Goal: Information Seeking & Learning: Learn about a topic

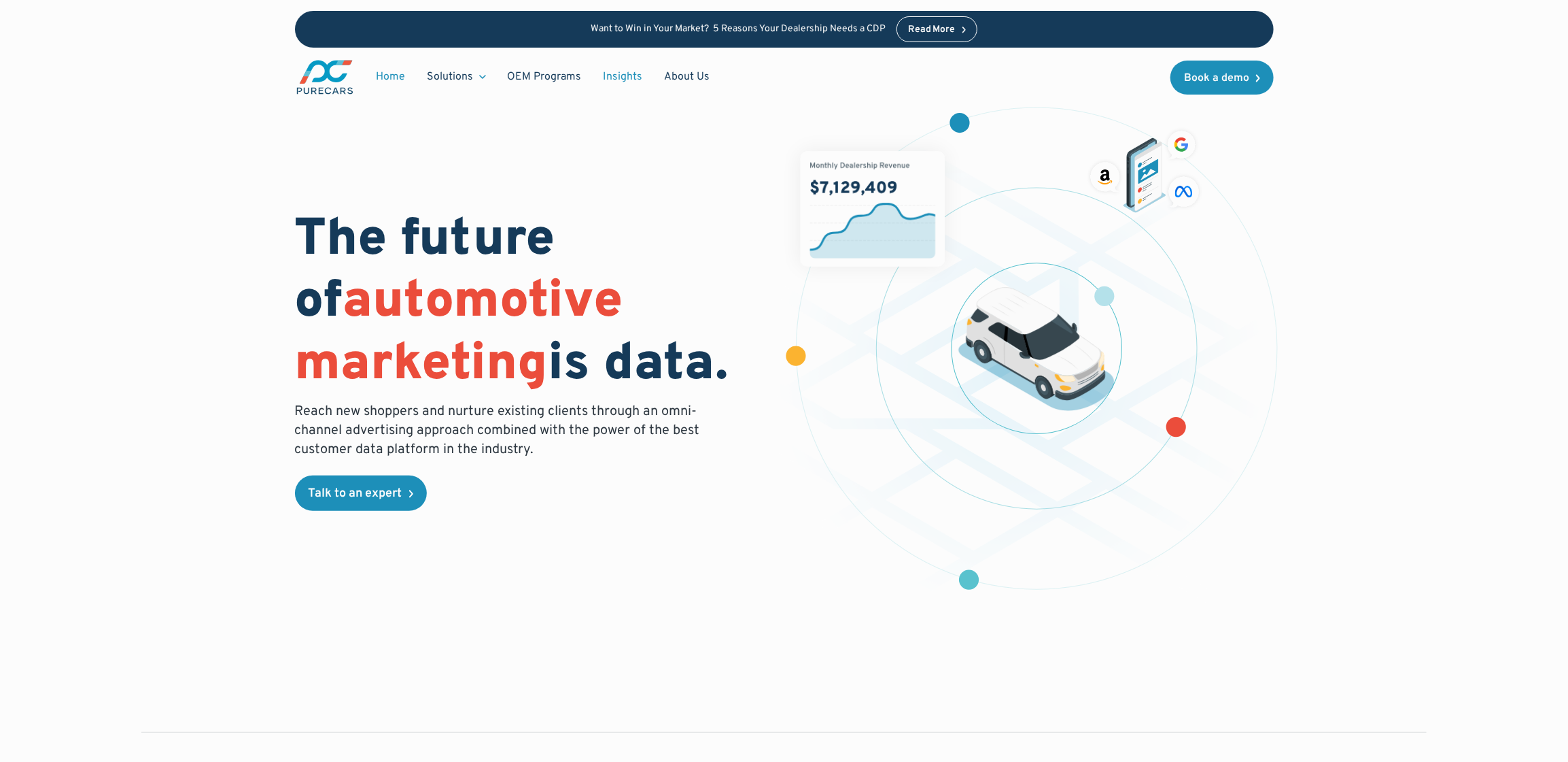
click at [630, 77] on link "Insights" at bounding box center [623, 77] width 61 height 26
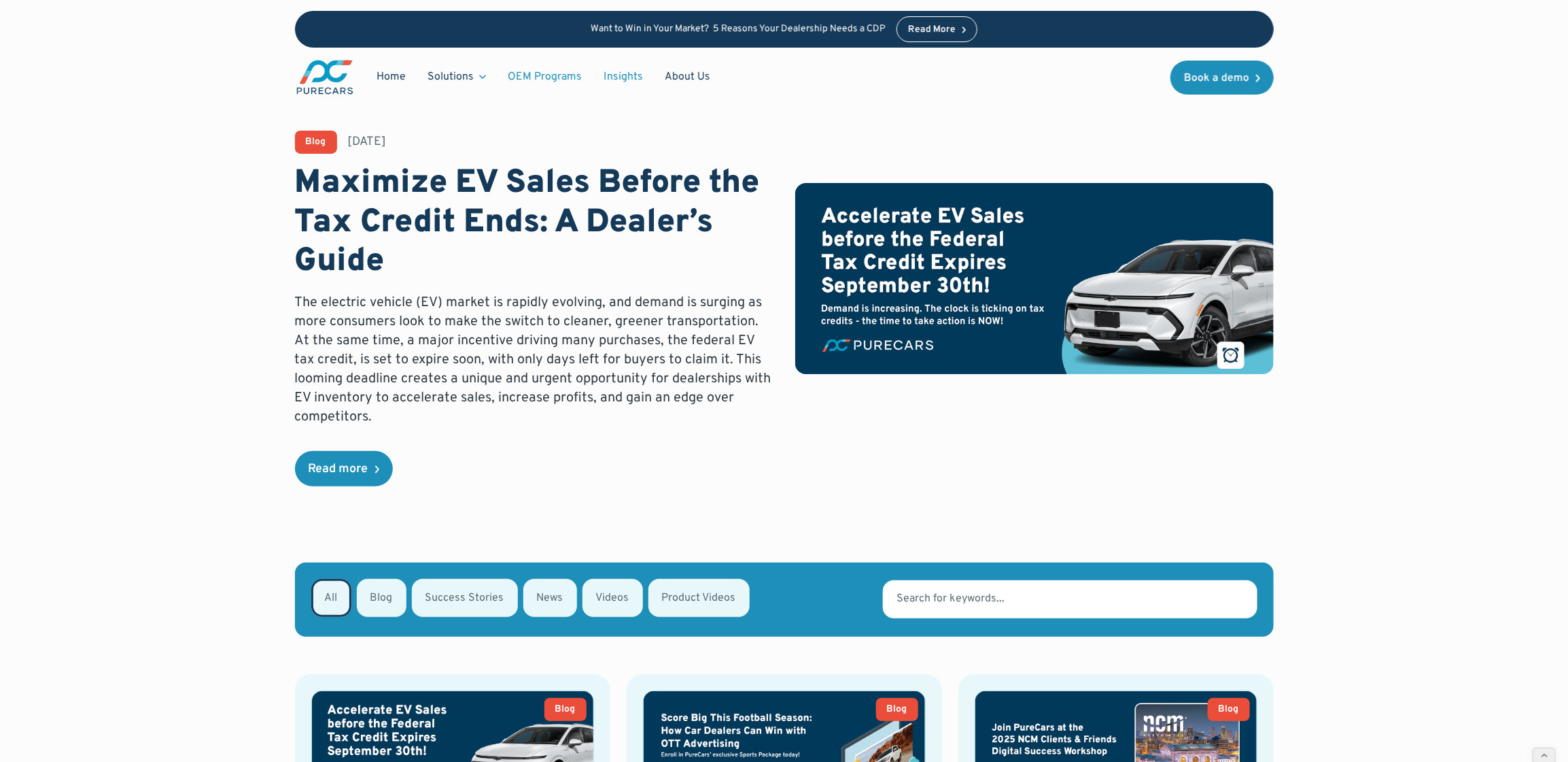
click at [549, 68] on link "OEM Programs" at bounding box center [545, 77] width 96 height 26
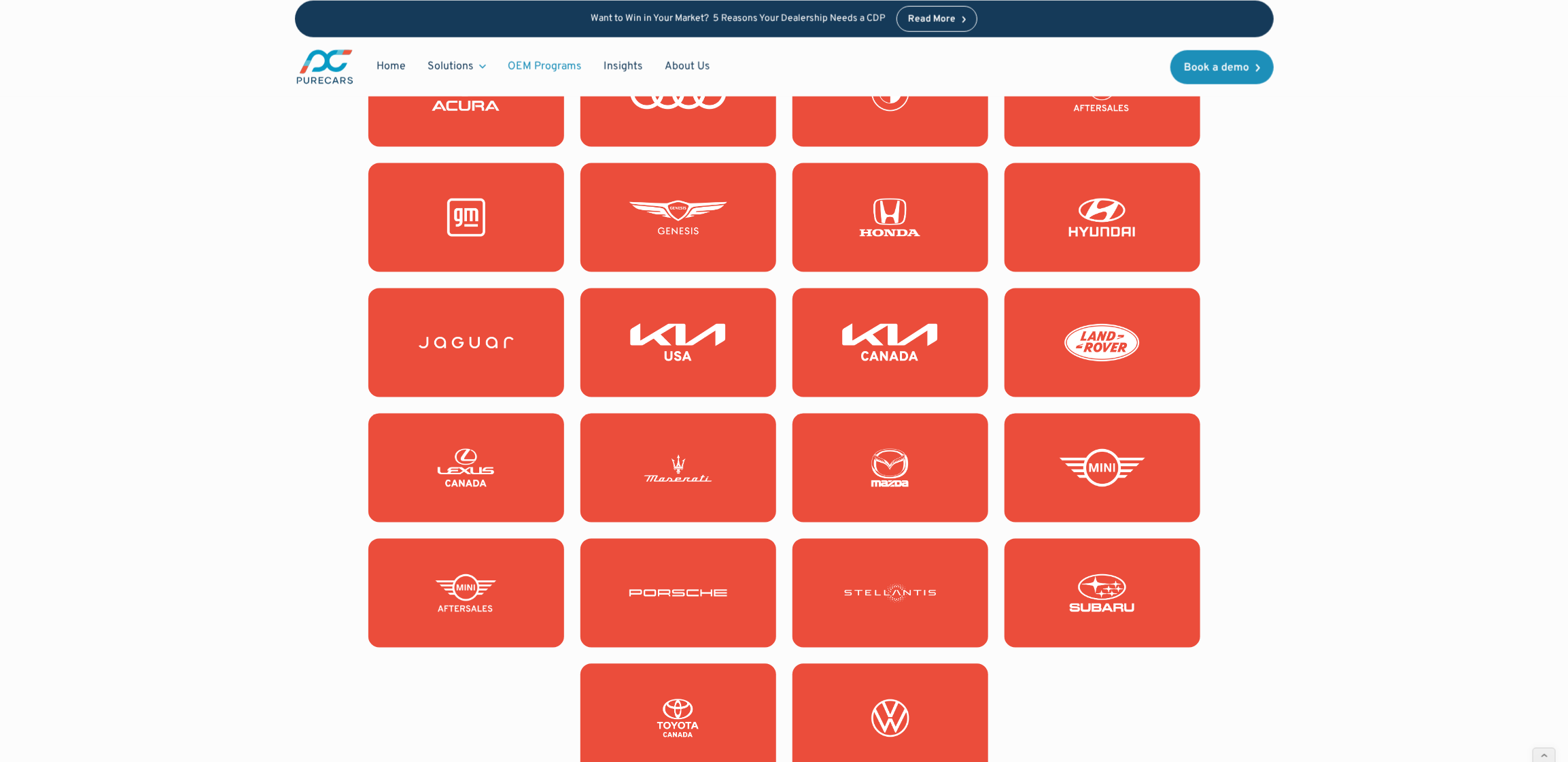
scroll to position [1314, 0]
